Goal: Communication & Community: Participate in discussion

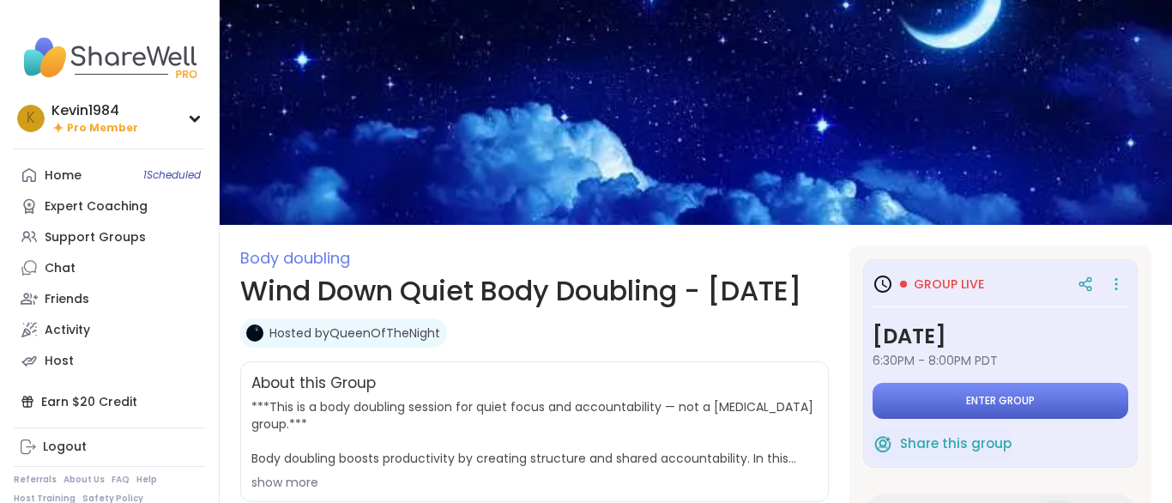
click at [994, 400] on span "Enter group" at bounding box center [1000, 401] width 69 height 14
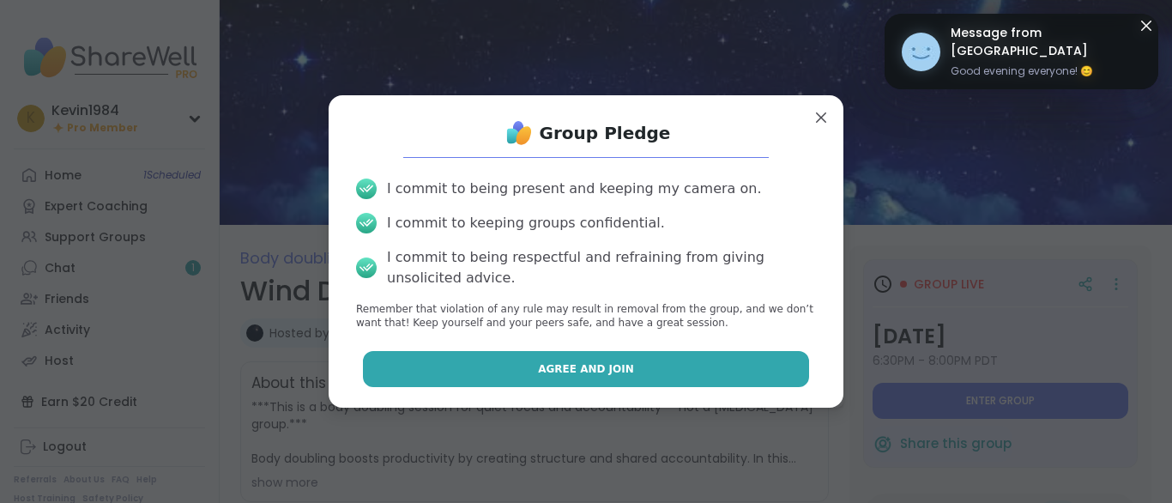
click at [782, 373] on button "Agree and Join" at bounding box center [586, 369] width 447 height 36
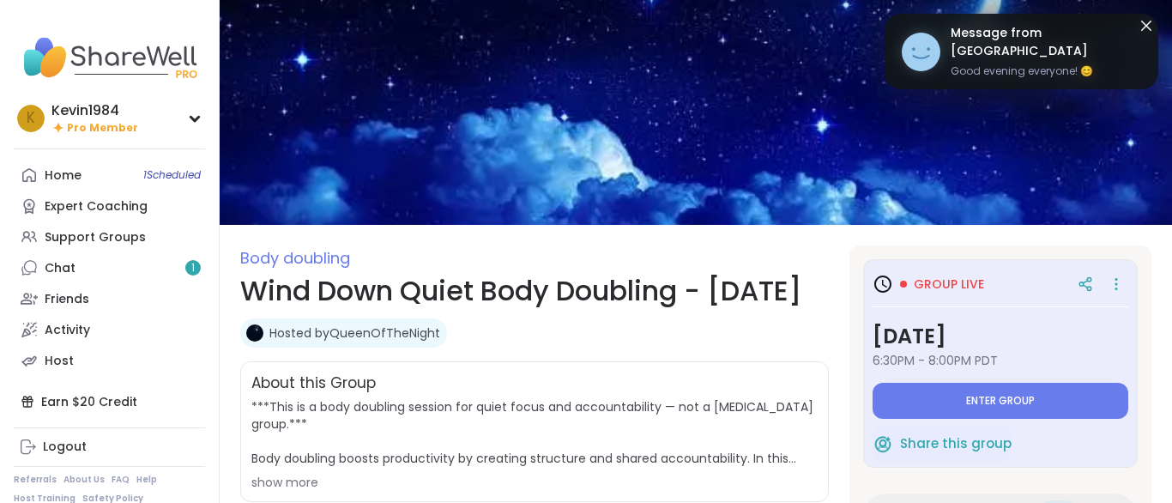
type textarea "*"
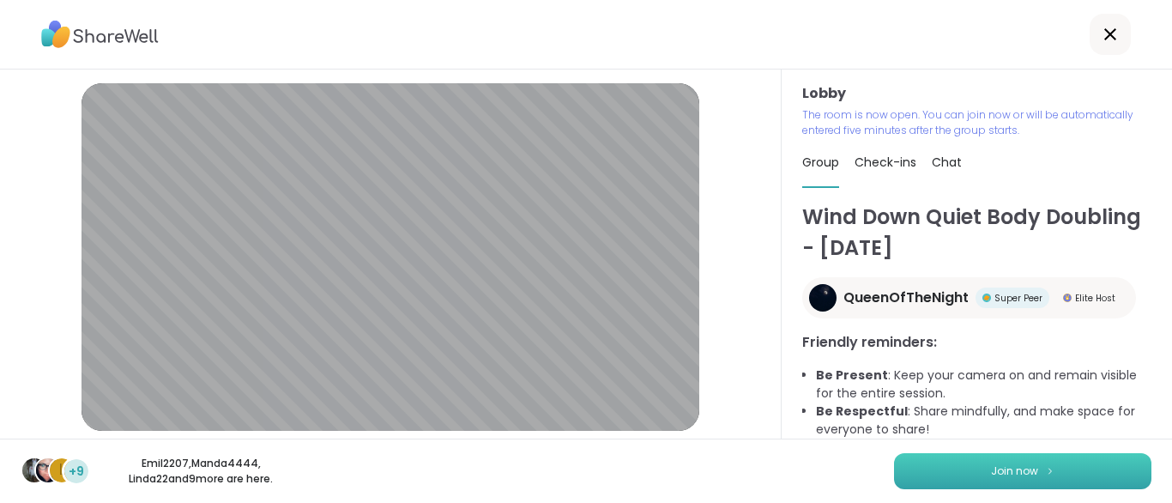
click at [1007, 476] on span "Join now" at bounding box center [1014, 470] width 47 height 15
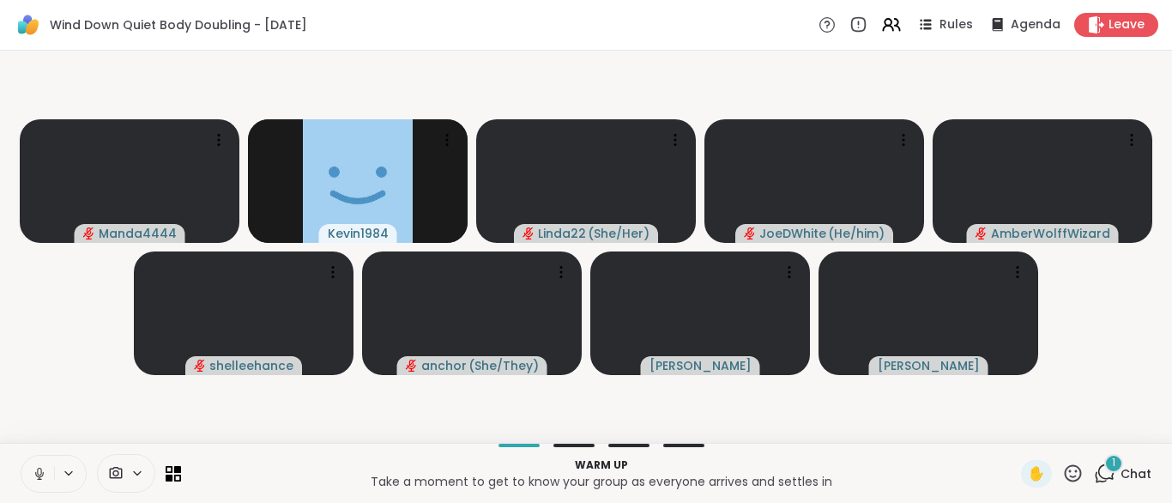
click at [39, 476] on icon at bounding box center [39, 473] width 15 height 15
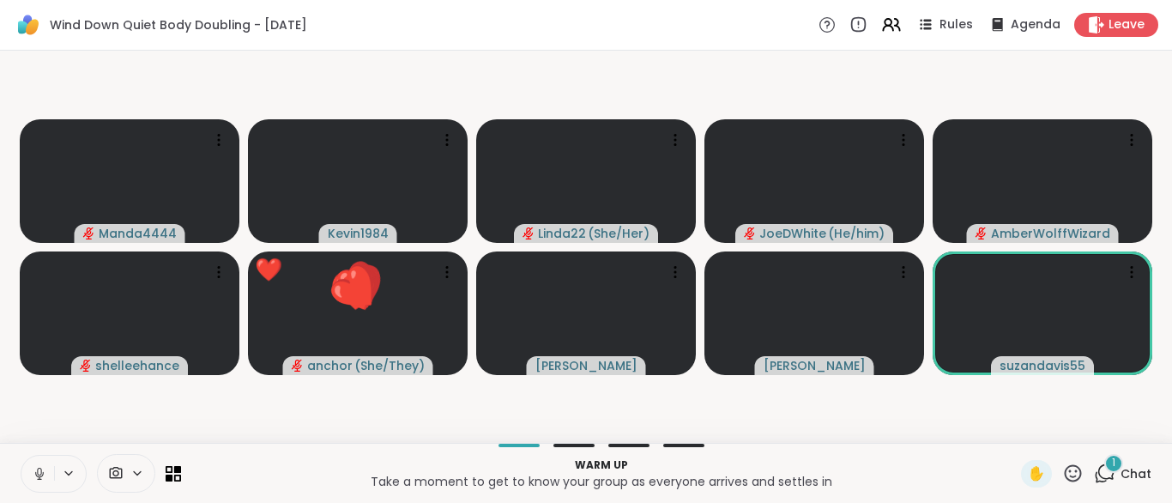
click at [39, 476] on icon at bounding box center [39, 473] width 15 height 15
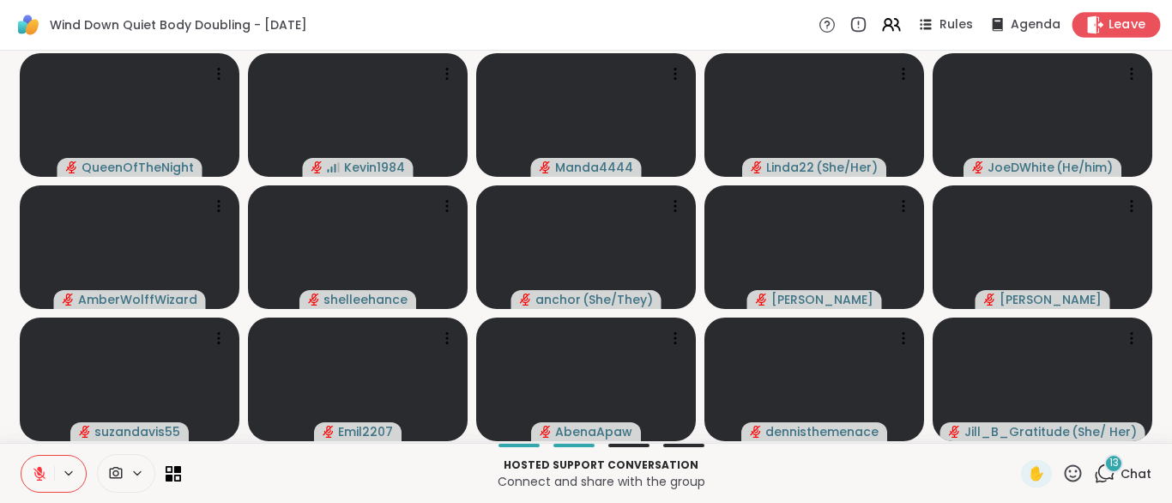
click at [1126, 20] on span "Leave" at bounding box center [1127, 25] width 38 height 18
